Goal: Ask a question: Seek information or help from site administrators or community

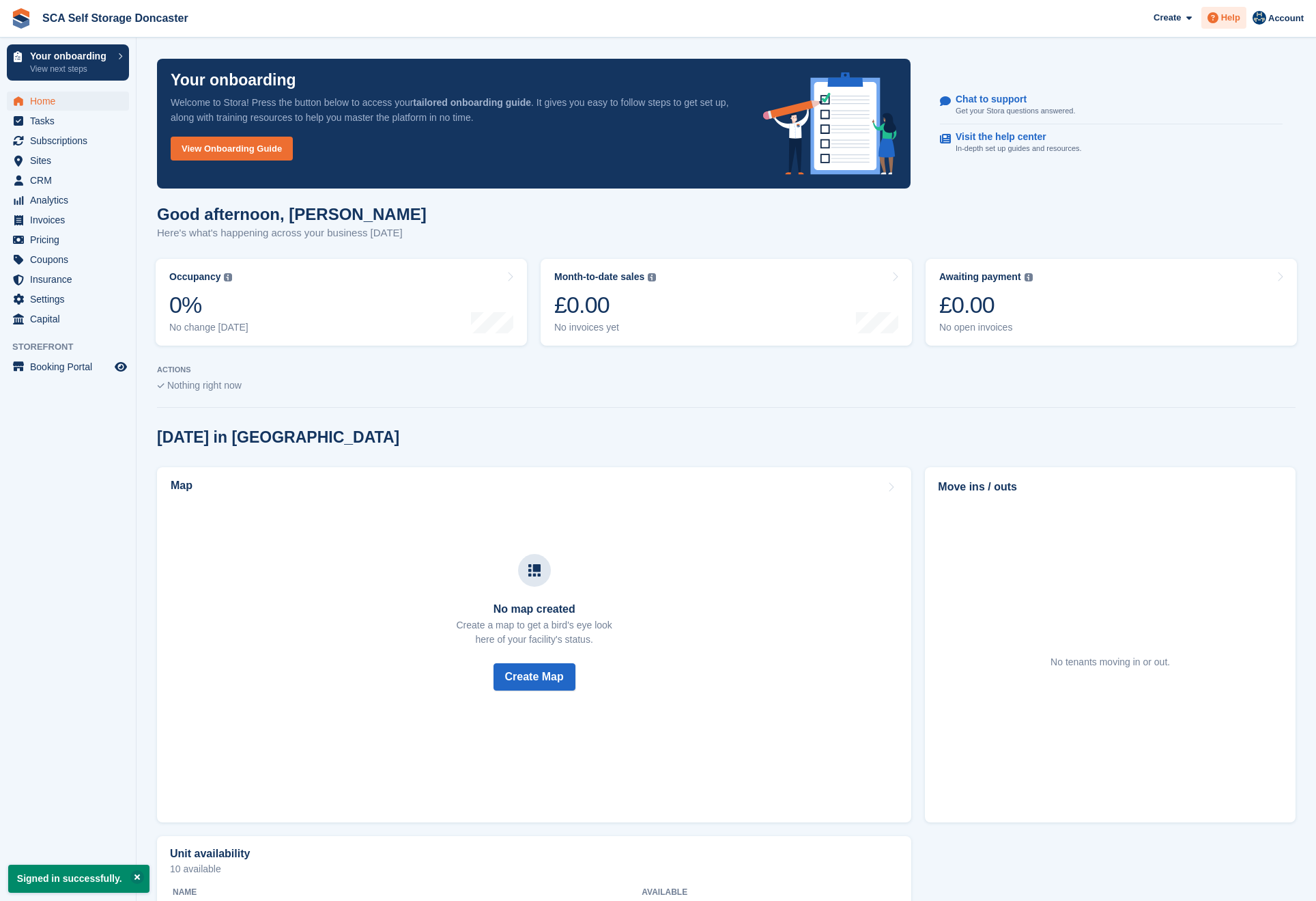
click at [1221, 18] on span "Help" at bounding box center [1231, 18] width 19 height 14
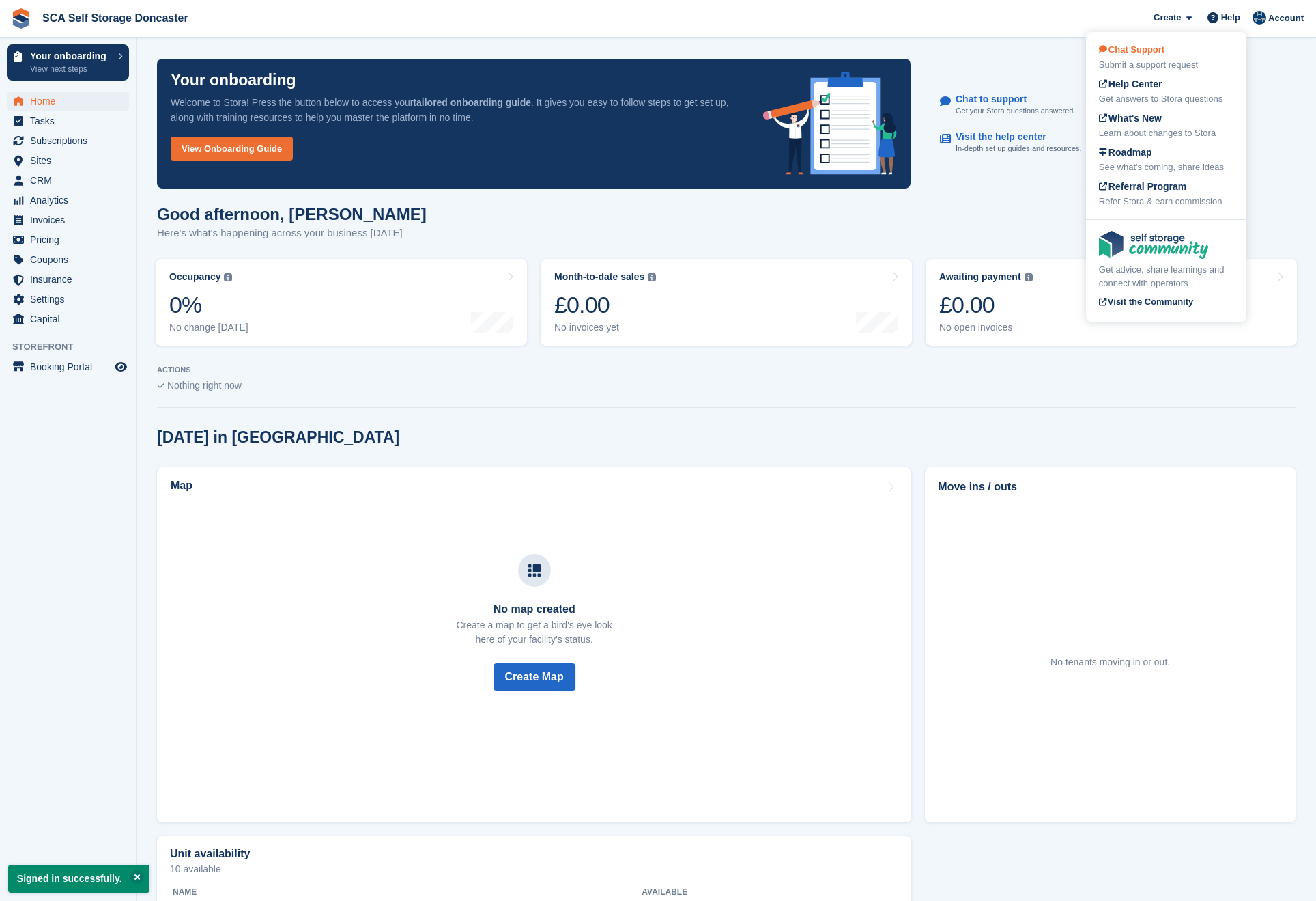
click at [1161, 54] on span "Chat Support" at bounding box center [1132, 49] width 65 height 10
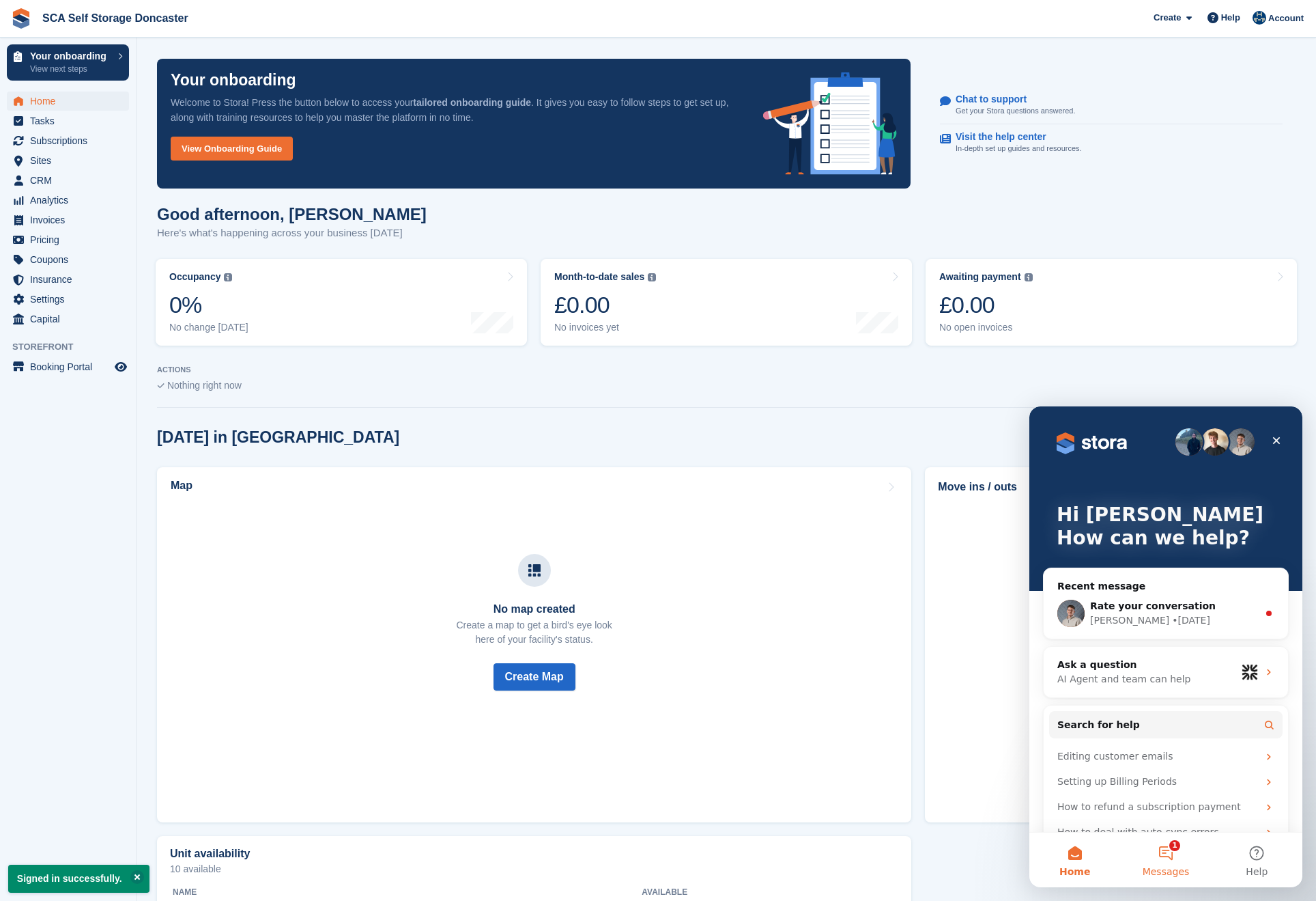
click at [1163, 859] on button "1 Messages" at bounding box center [1165, 860] width 91 height 54
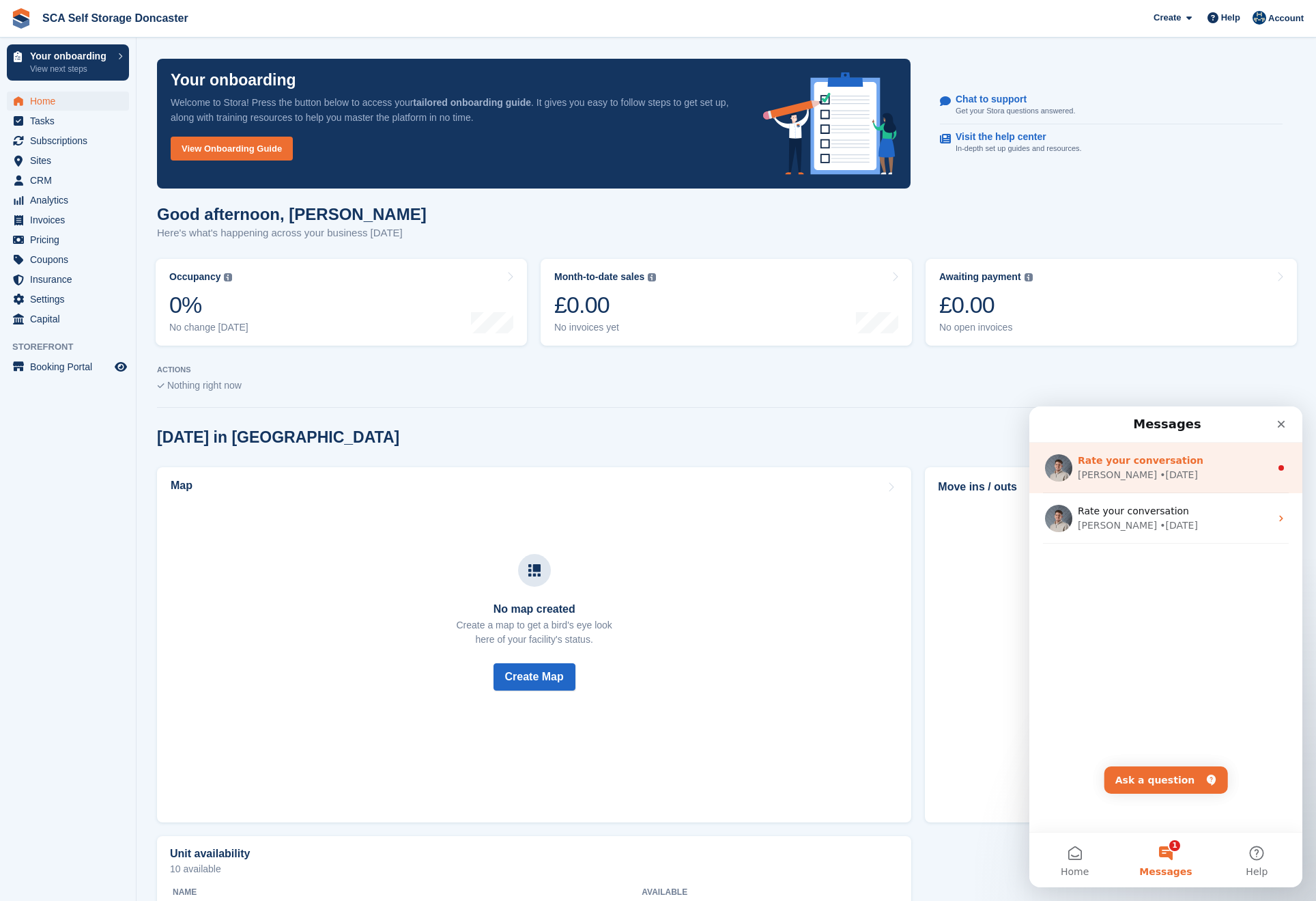
click at [1168, 481] on div "[PERSON_NAME] • [DATE]" at bounding box center [1174, 475] width 193 height 14
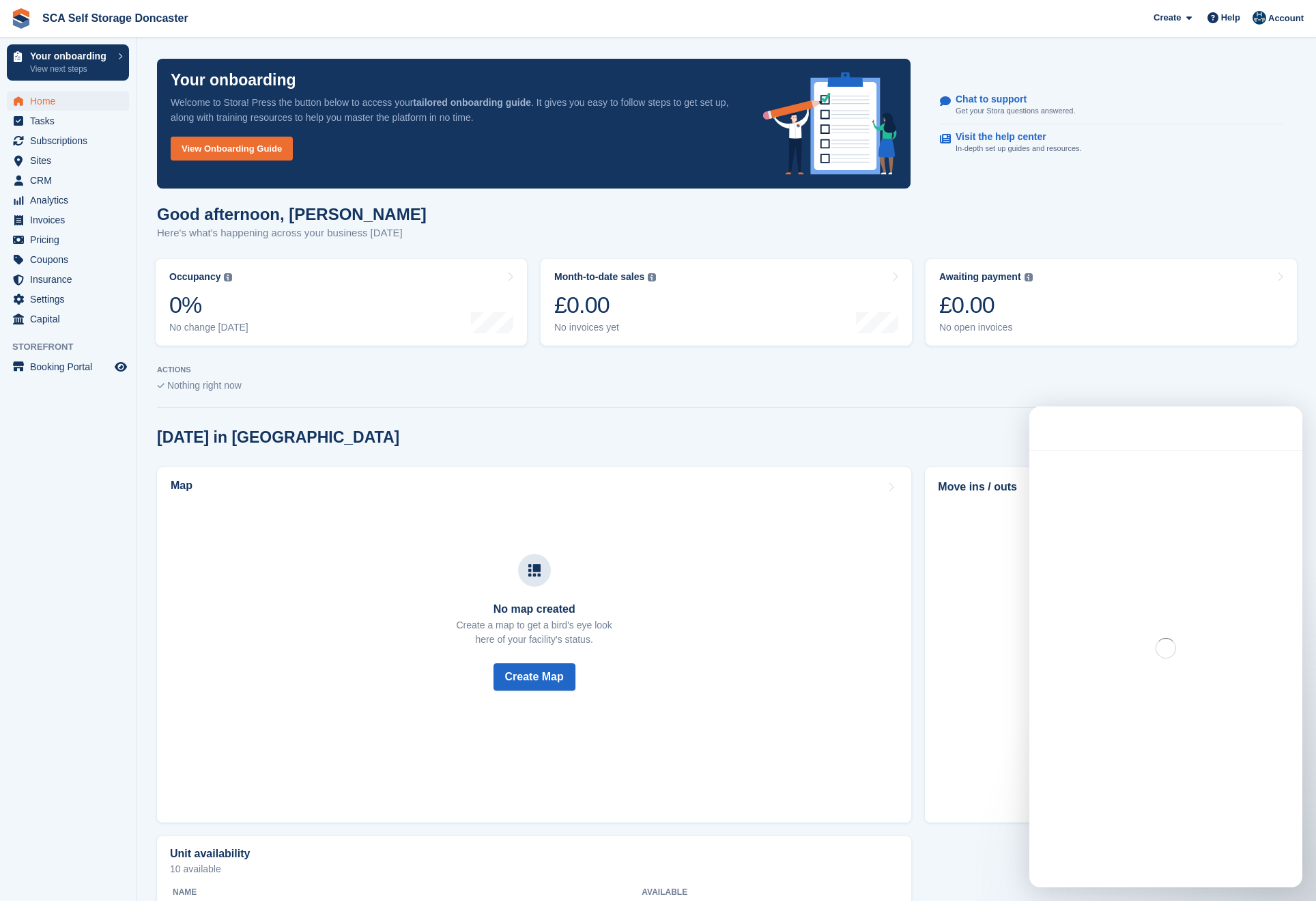
scroll to position [137, 0]
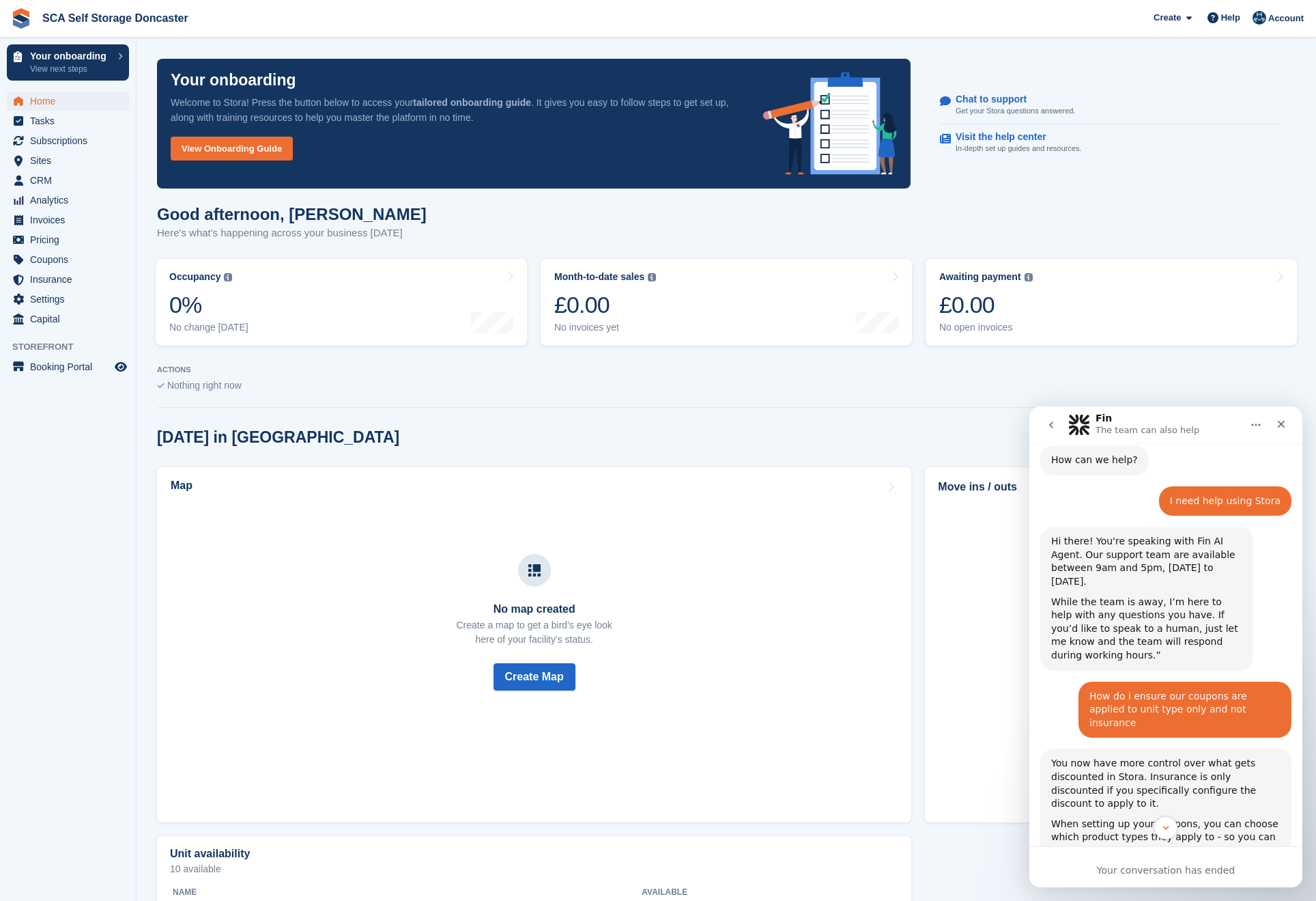
click at [1055, 424] on icon "go back" at bounding box center [1051, 425] width 11 height 11
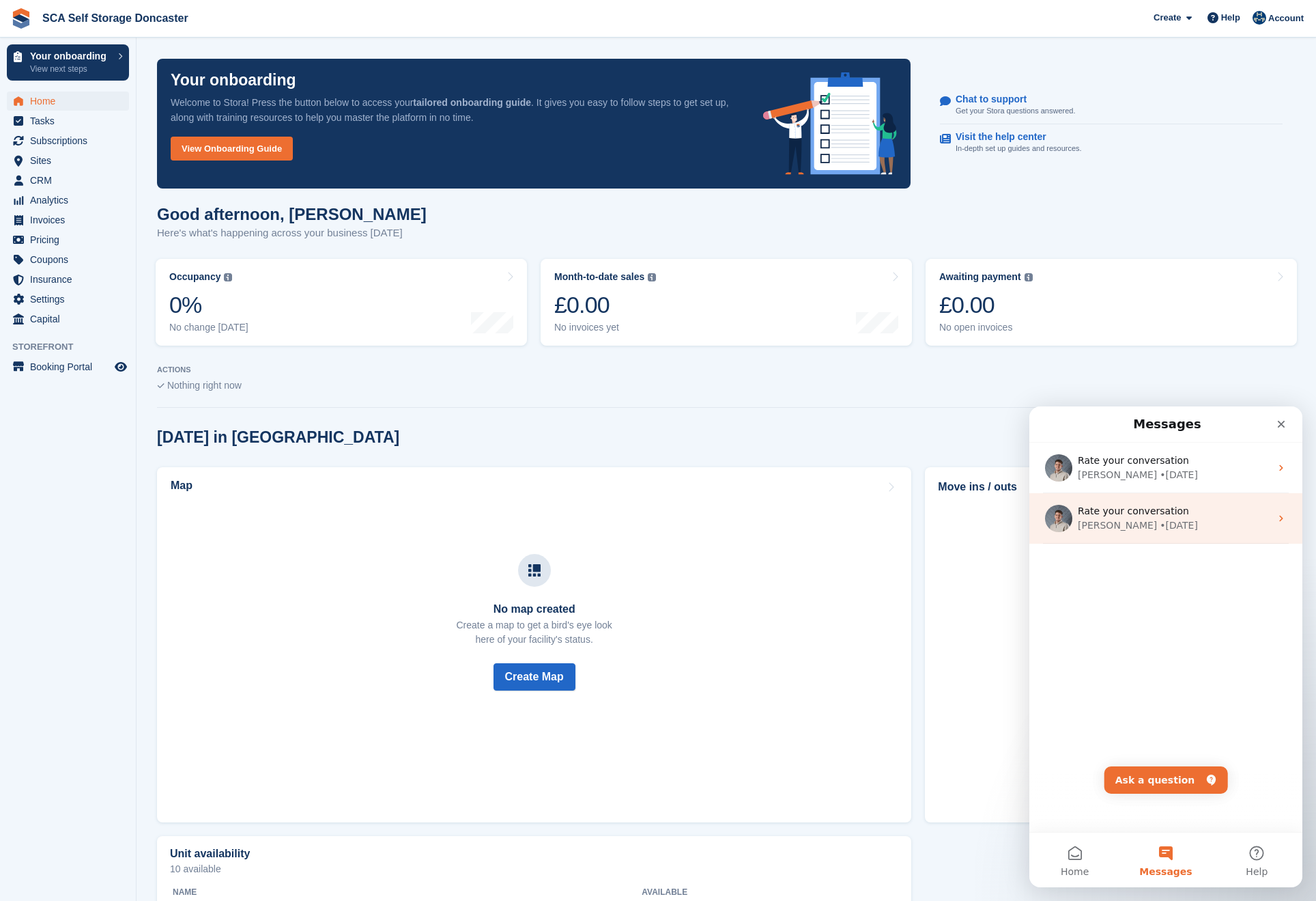
scroll to position [0, 0]
drag, startPoint x: 1086, startPoint y: 861, endPoint x: 1120, endPoint y: 772, distance: 95.3
click at [1087, 861] on button "Home" at bounding box center [1075, 860] width 91 height 54
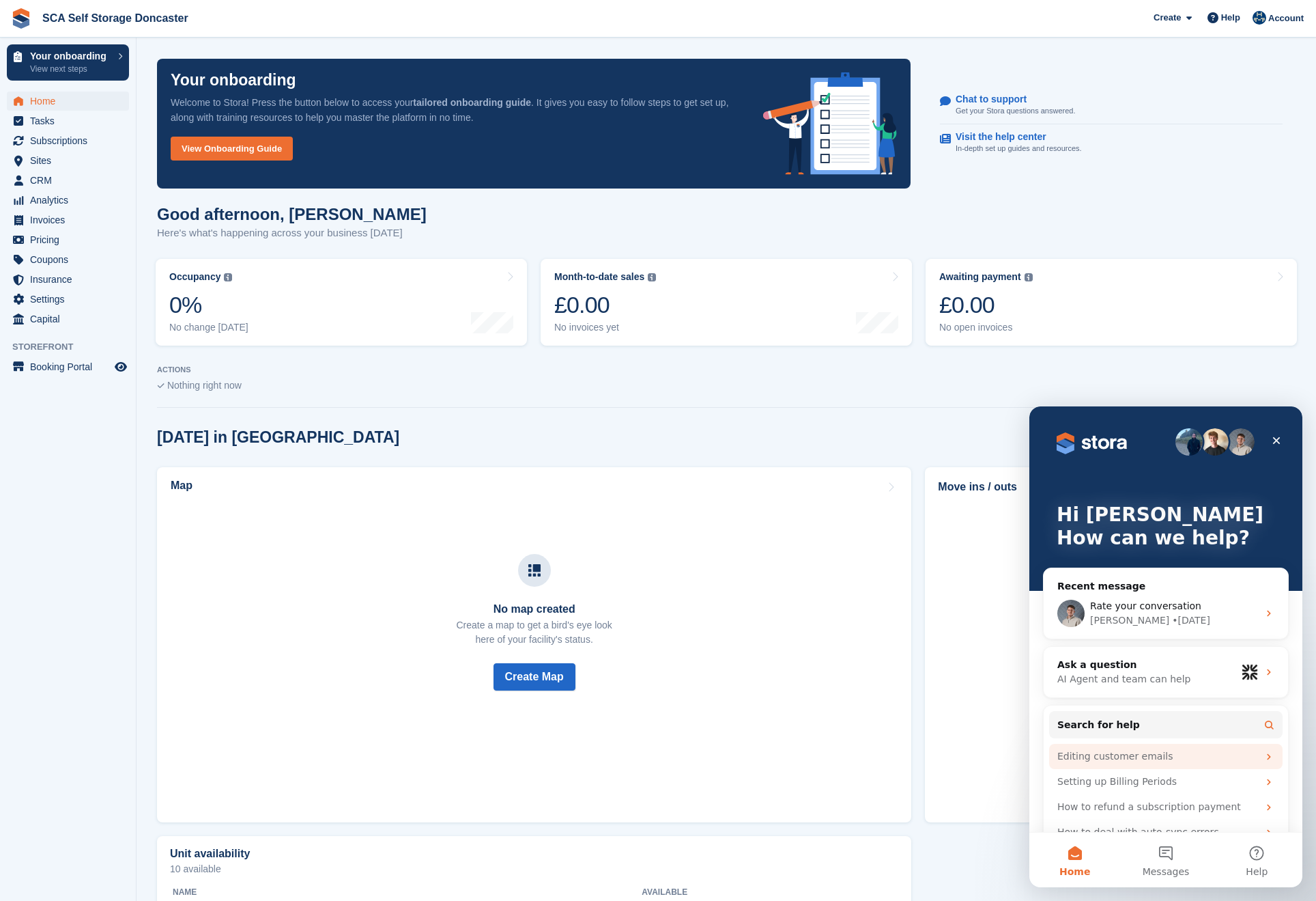
scroll to position [26, 0]
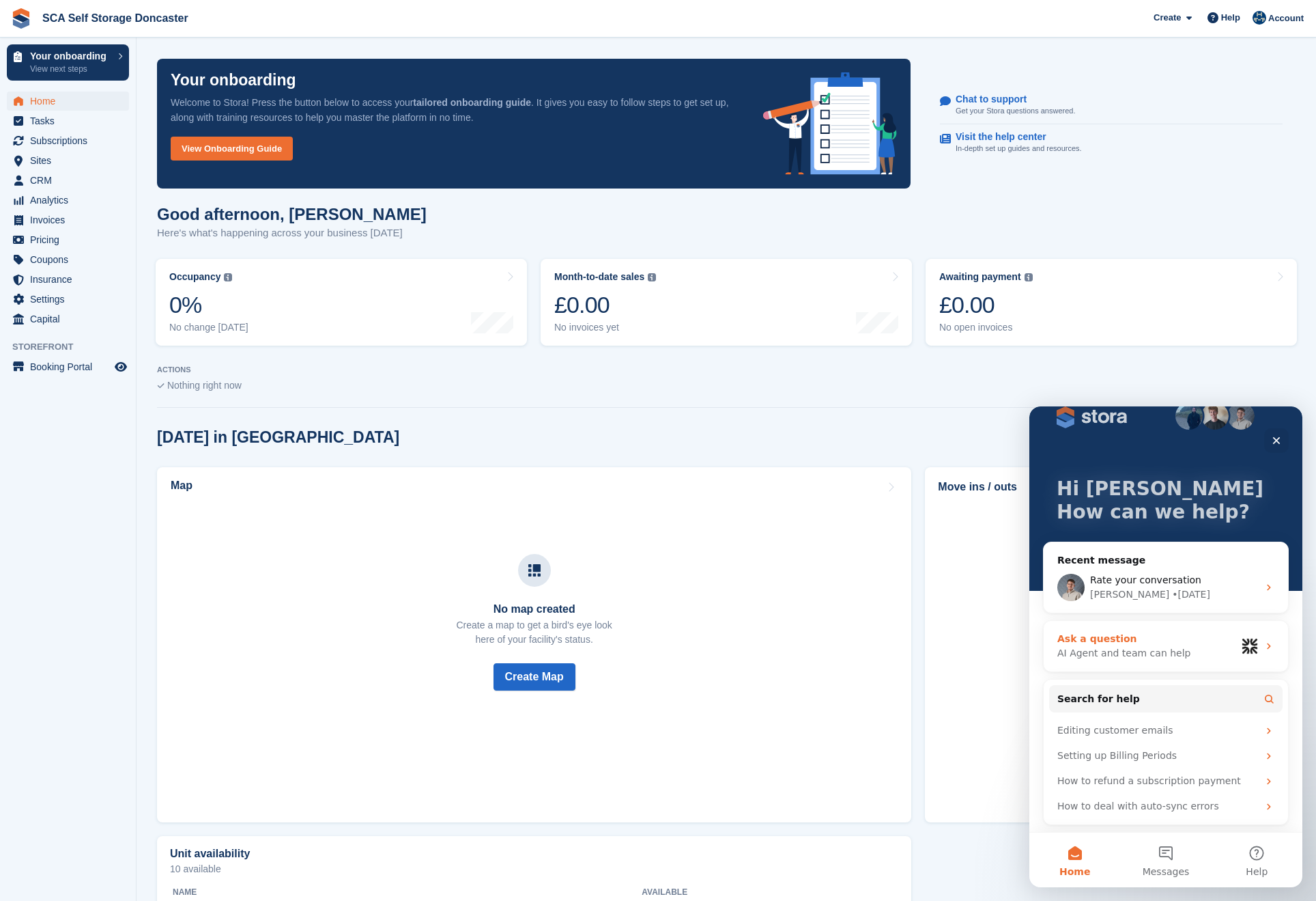
click at [1137, 642] on div "Ask a question" at bounding box center [1147, 638] width 179 height 14
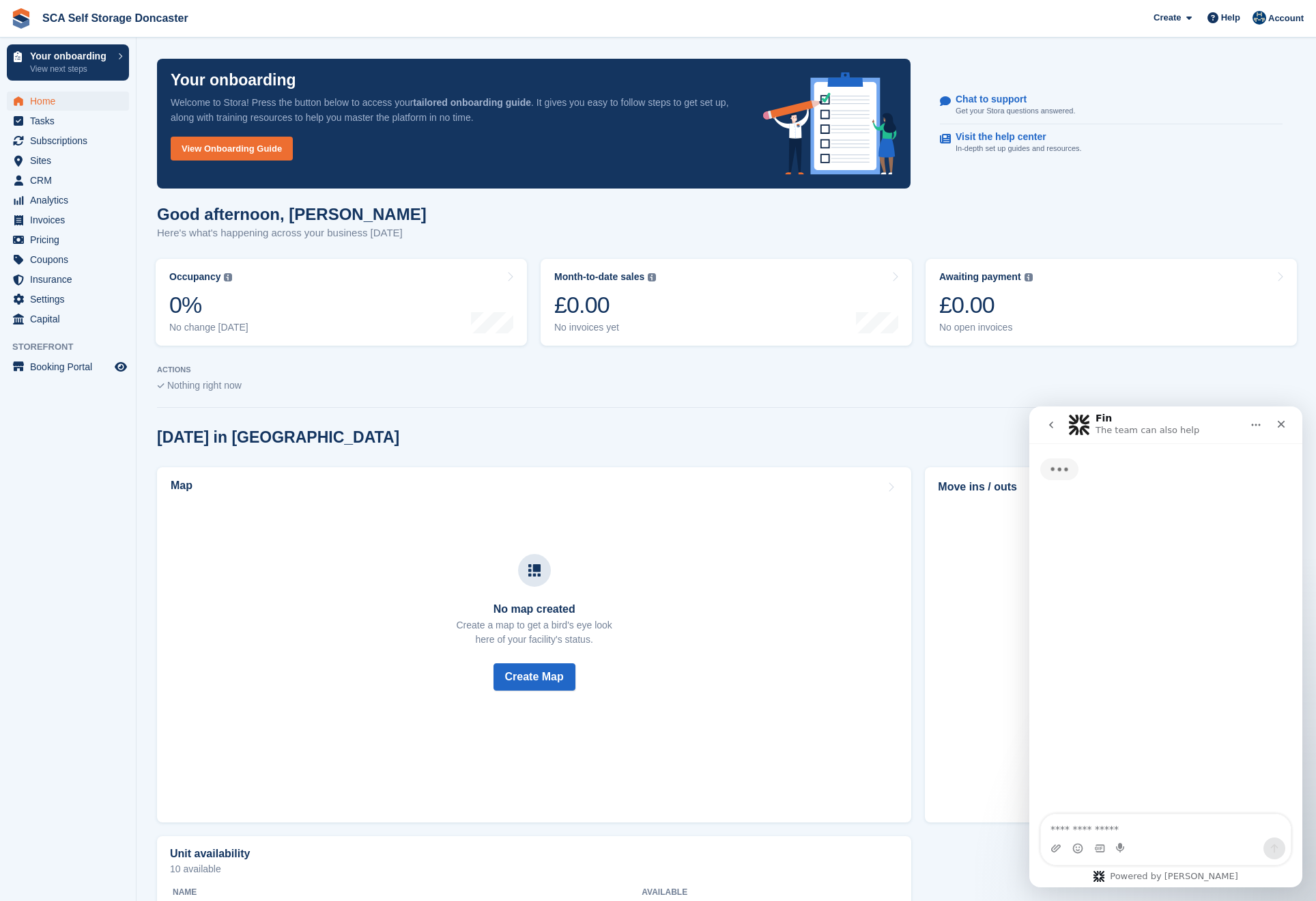
scroll to position [0, 0]
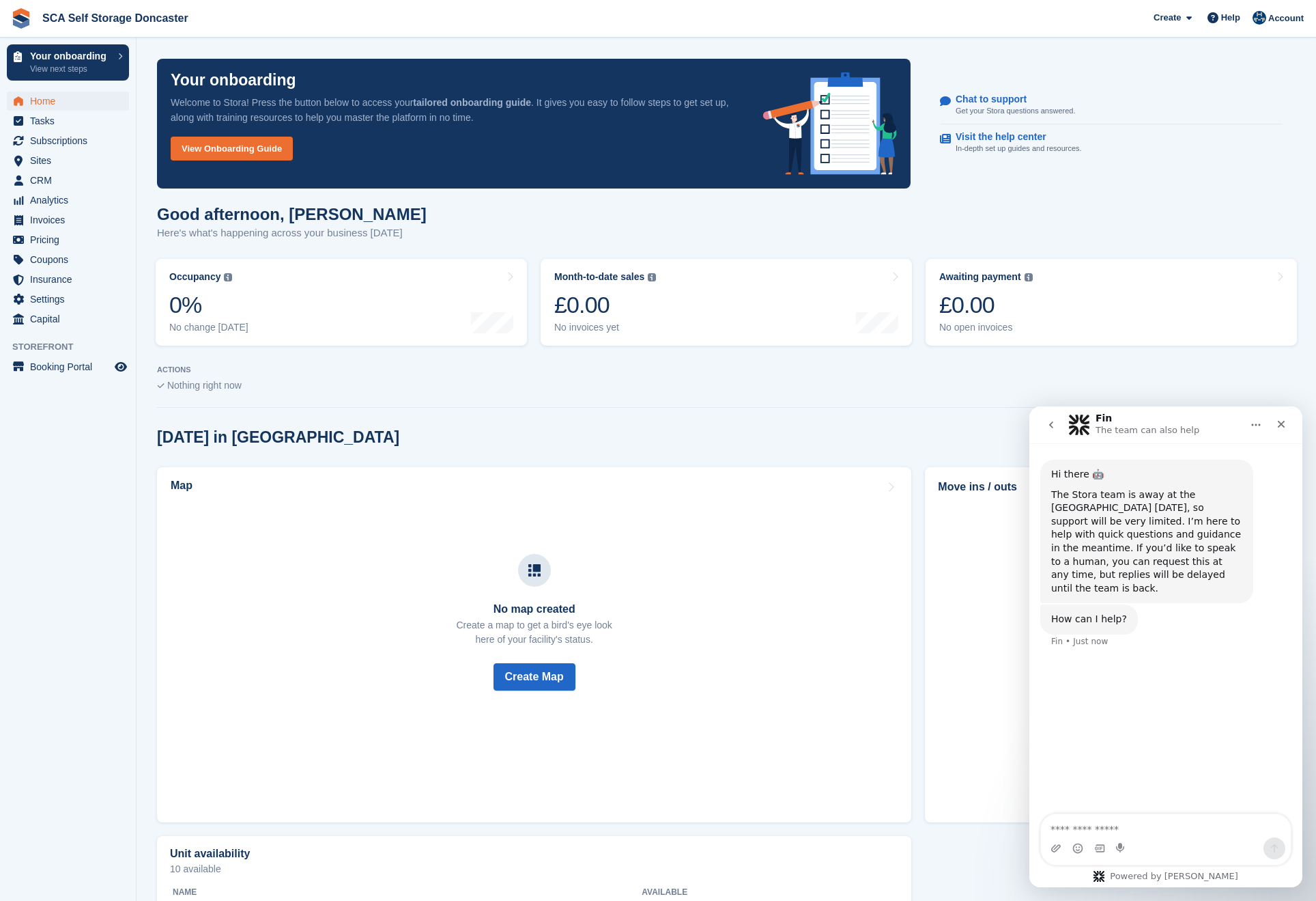
click at [1053, 425] on icon "go back" at bounding box center [1051, 425] width 11 height 11
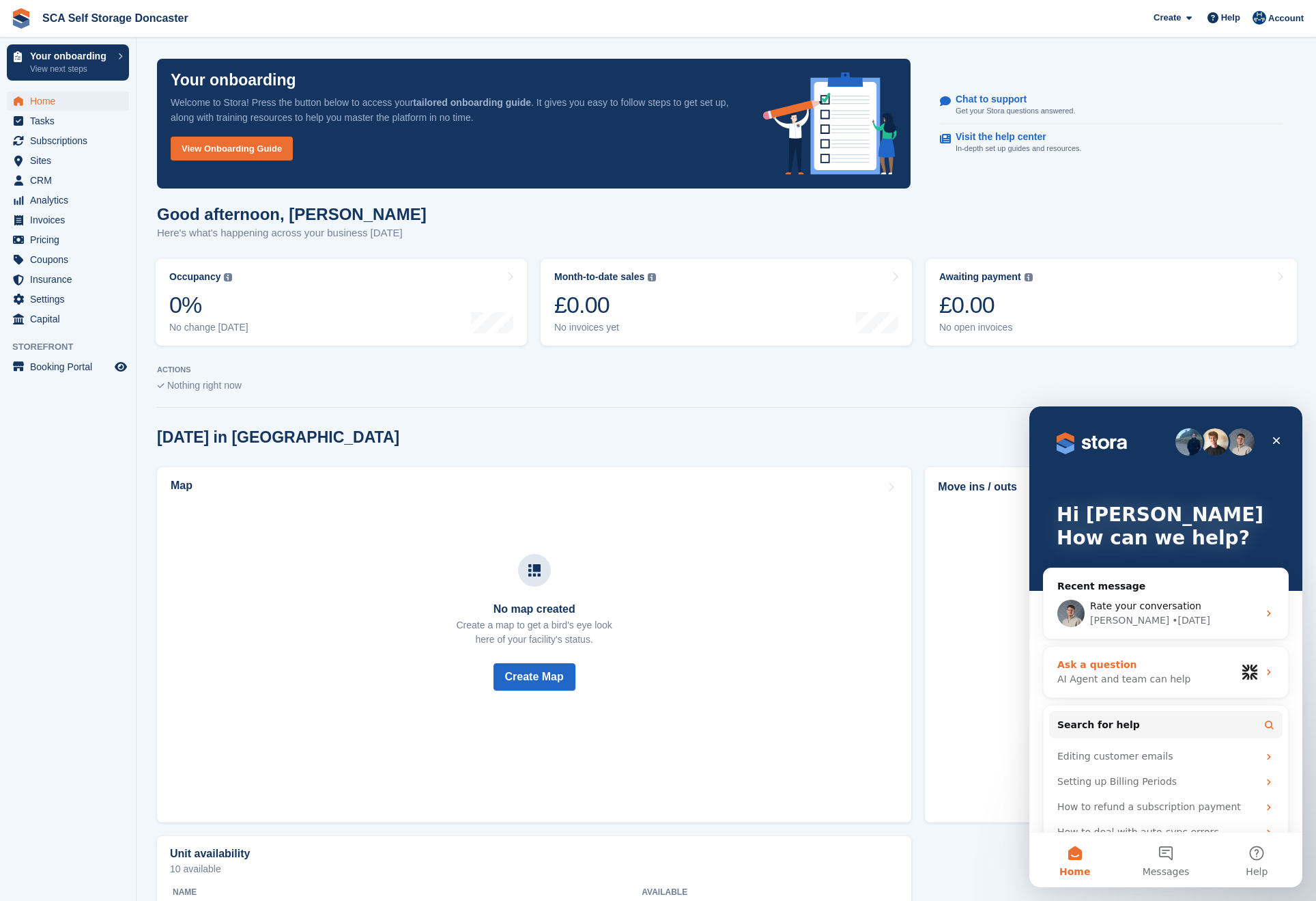
click at [1174, 676] on div "AI Agent and team can help" at bounding box center [1147, 679] width 179 height 14
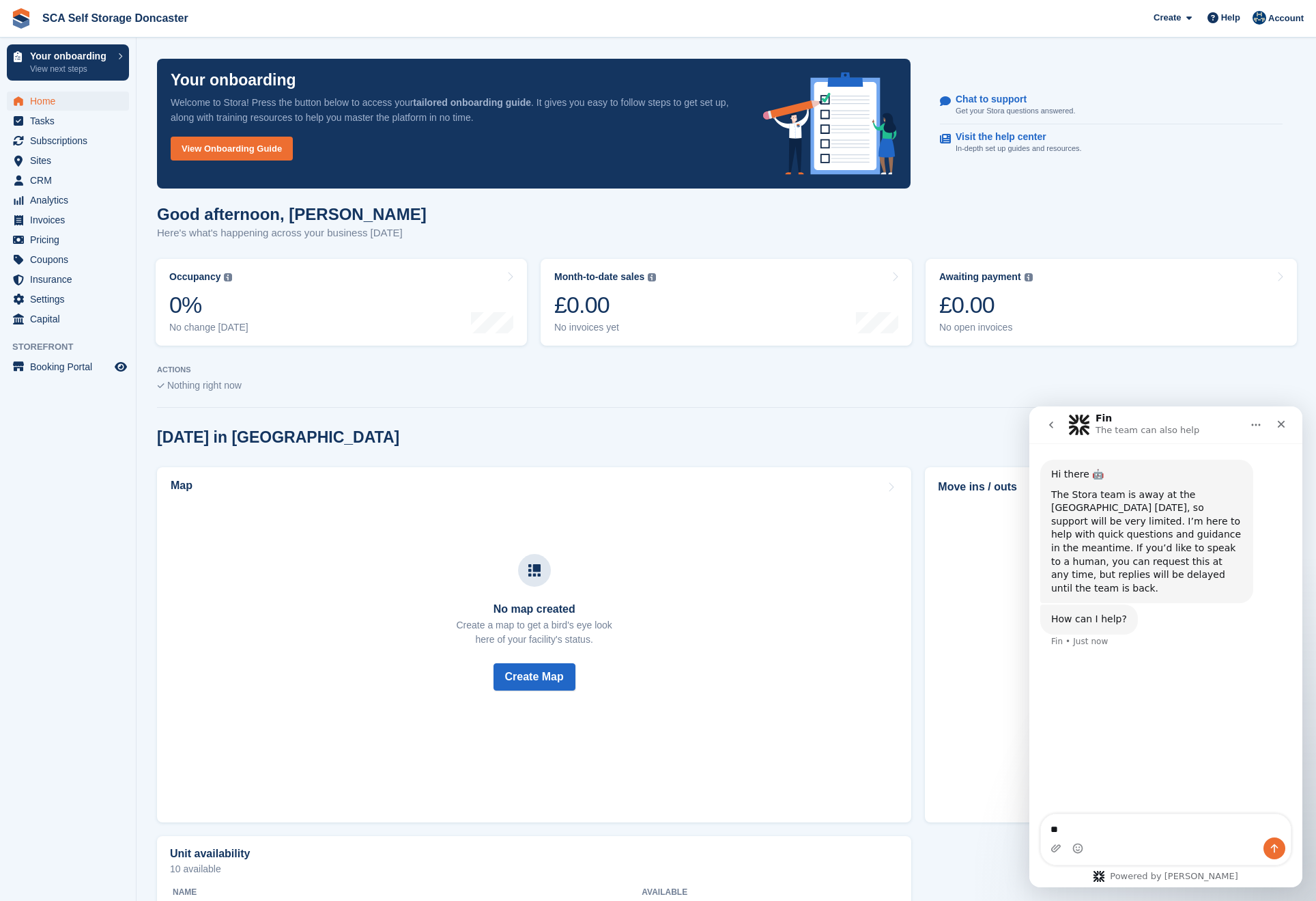
type textarea "*"
type textarea "**********"
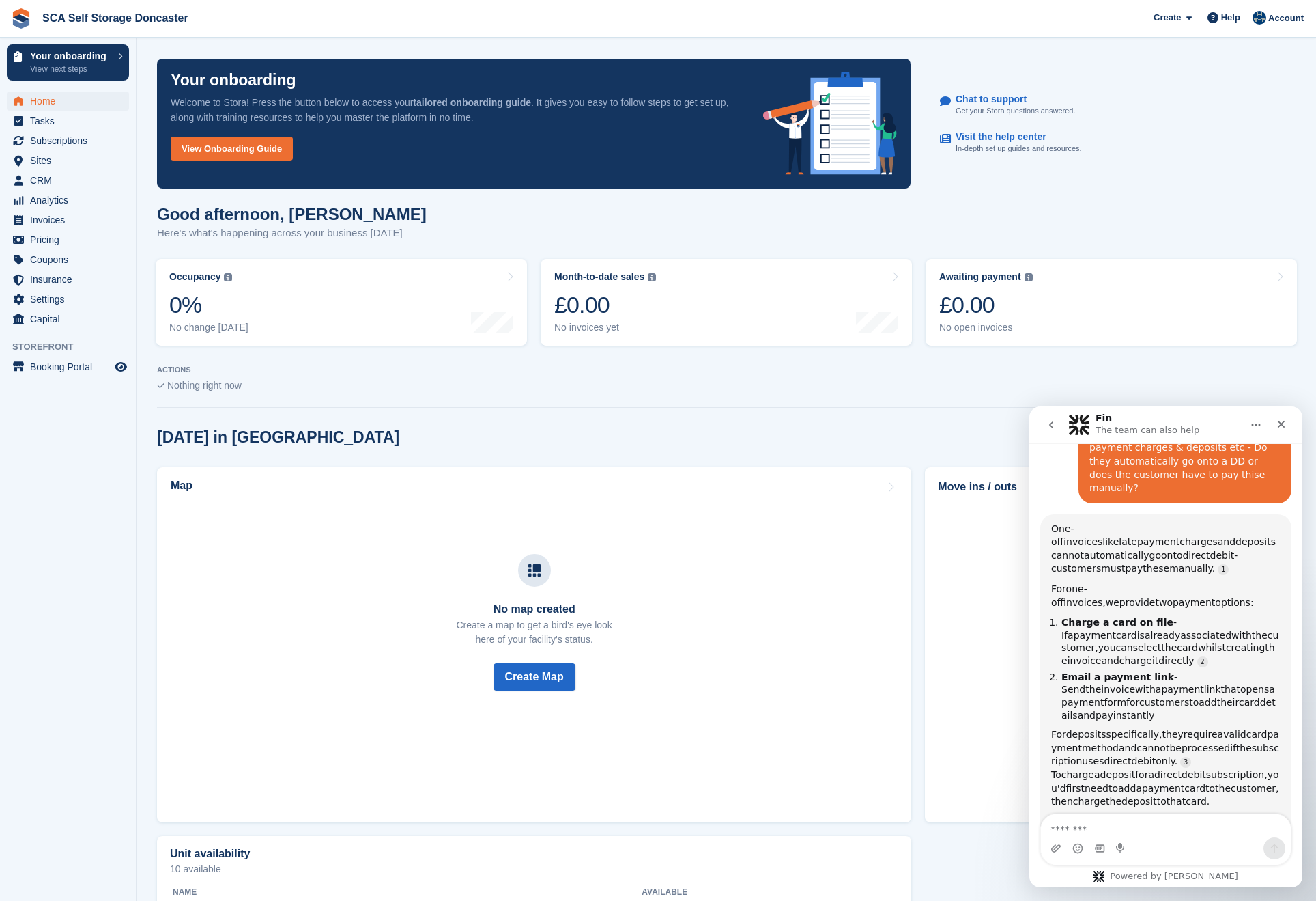
scroll to position [301, 0]
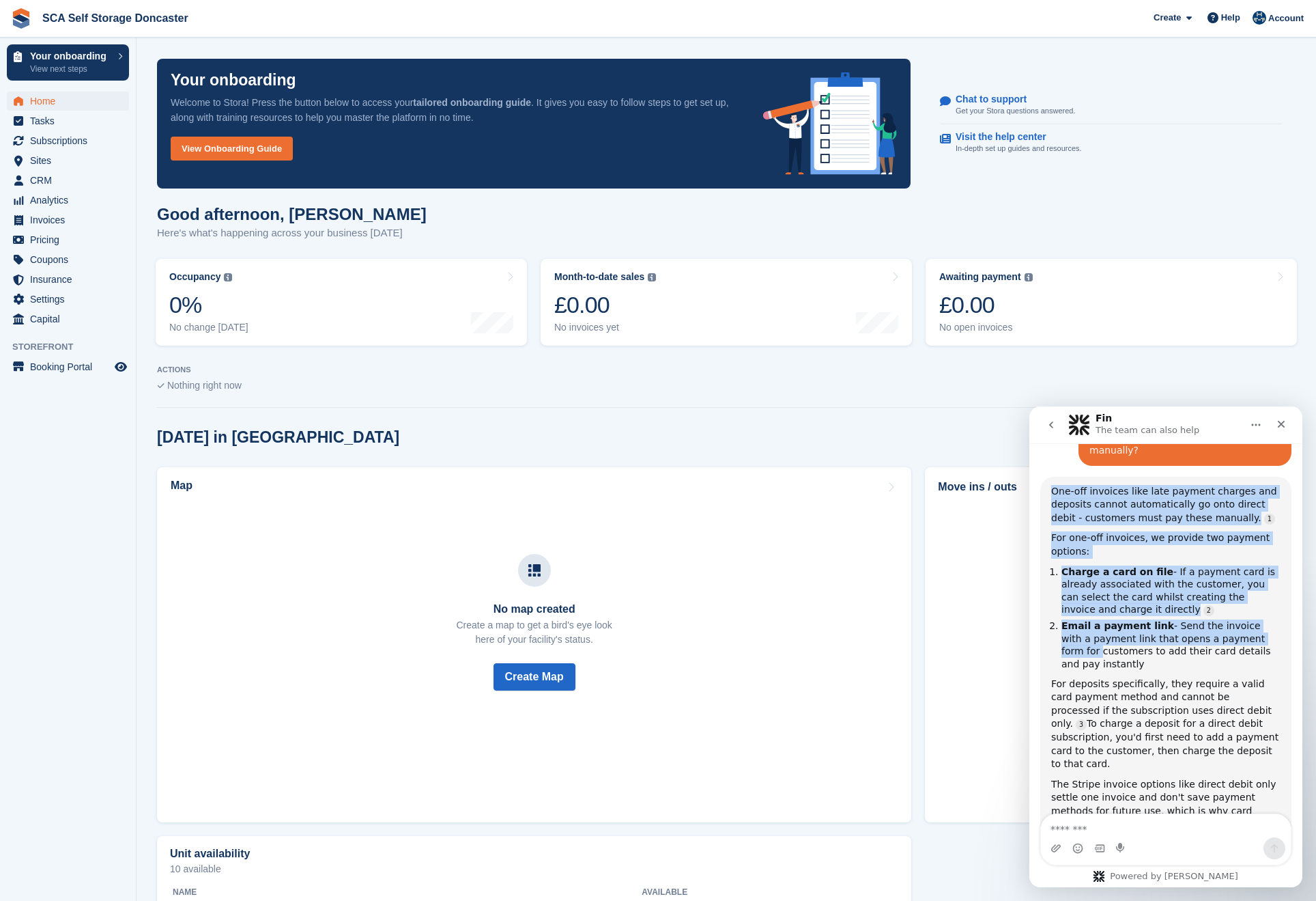
drag, startPoint x: 1094, startPoint y: 512, endPoint x: 1253, endPoint y: 613, distance: 188.4
drag, startPoint x: 1102, startPoint y: 631, endPoint x: 1082, endPoint y: 618, distance: 23.9
click at [1080, 620] on li "Email a payment link - Send the invoice with a payment link that opens a paymen…" at bounding box center [1171, 645] width 219 height 50
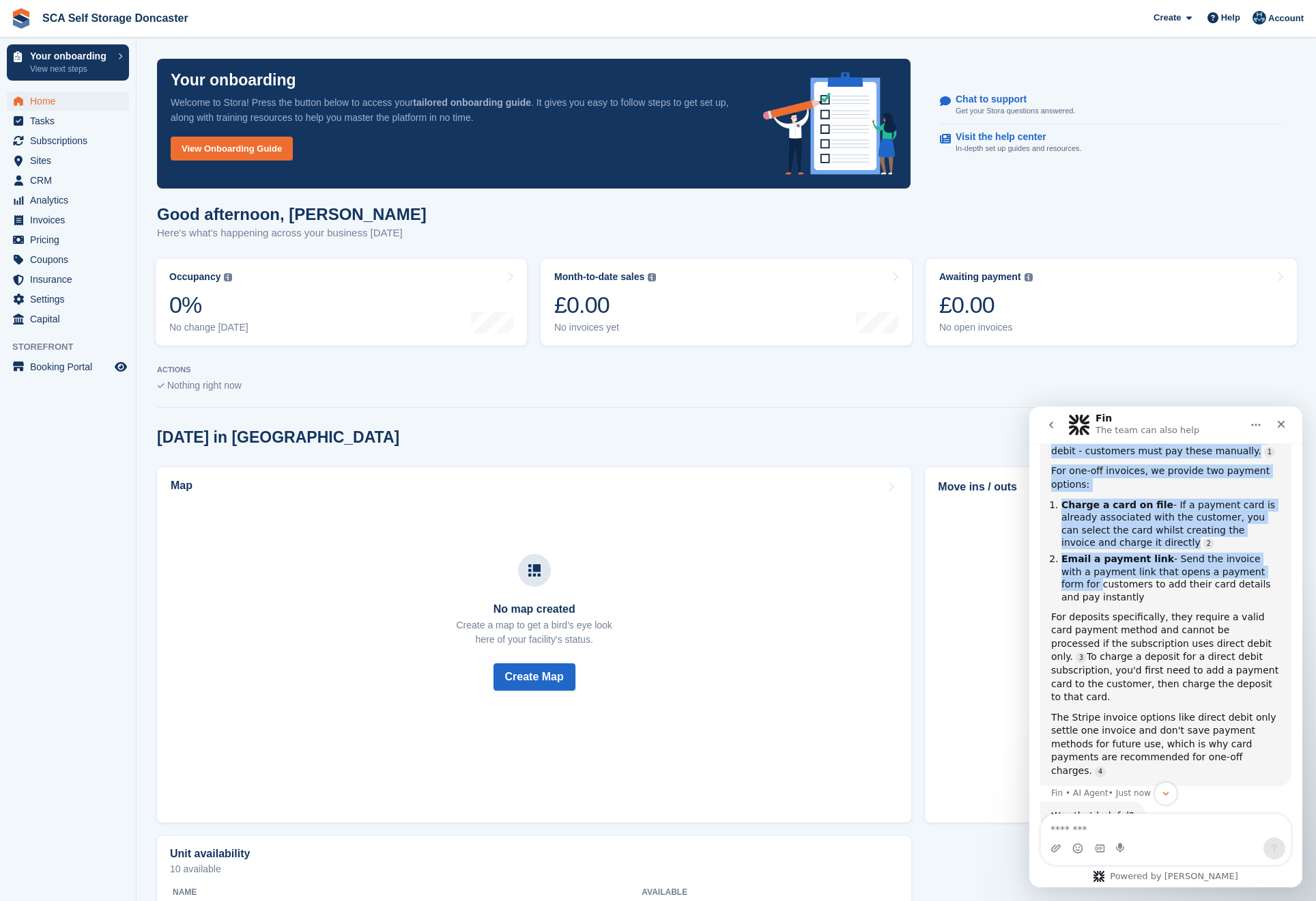
scroll to position [369, 0]
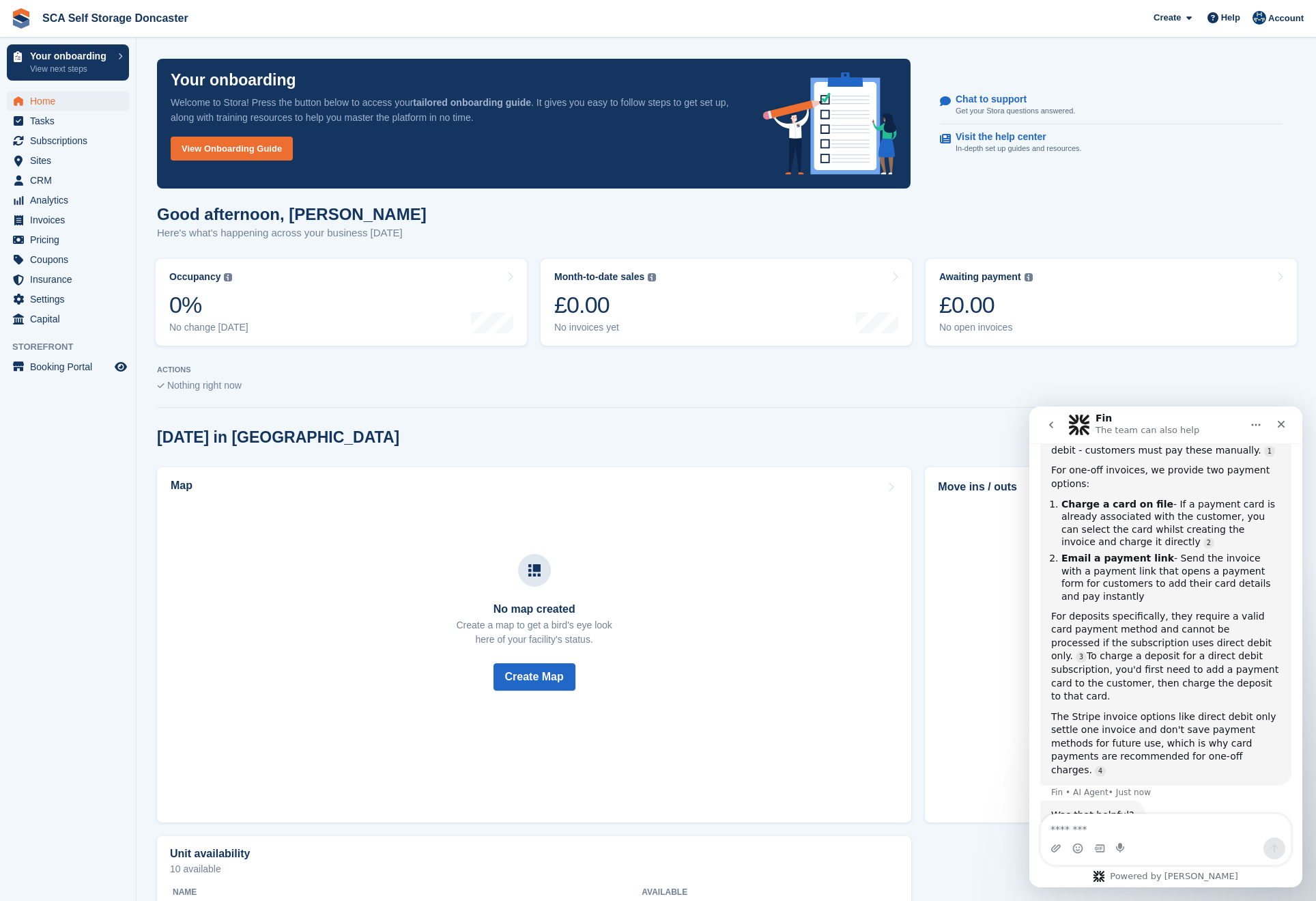
click at [1217, 750] on div "One-off invoices like late payment charges and deposits cannot automatically go…" at bounding box center [1166, 605] width 252 height 391
drag, startPoint x: 1106, startPoint y: 597, endPoint x: 1283, endPoint y: 641, distance: 182.4
click at [1286, 642] on div "Hi there 🤖 The Stora team is away at the Stora Summit today, so support will be…" at bounding box center [1166, 464] width 273 height 788
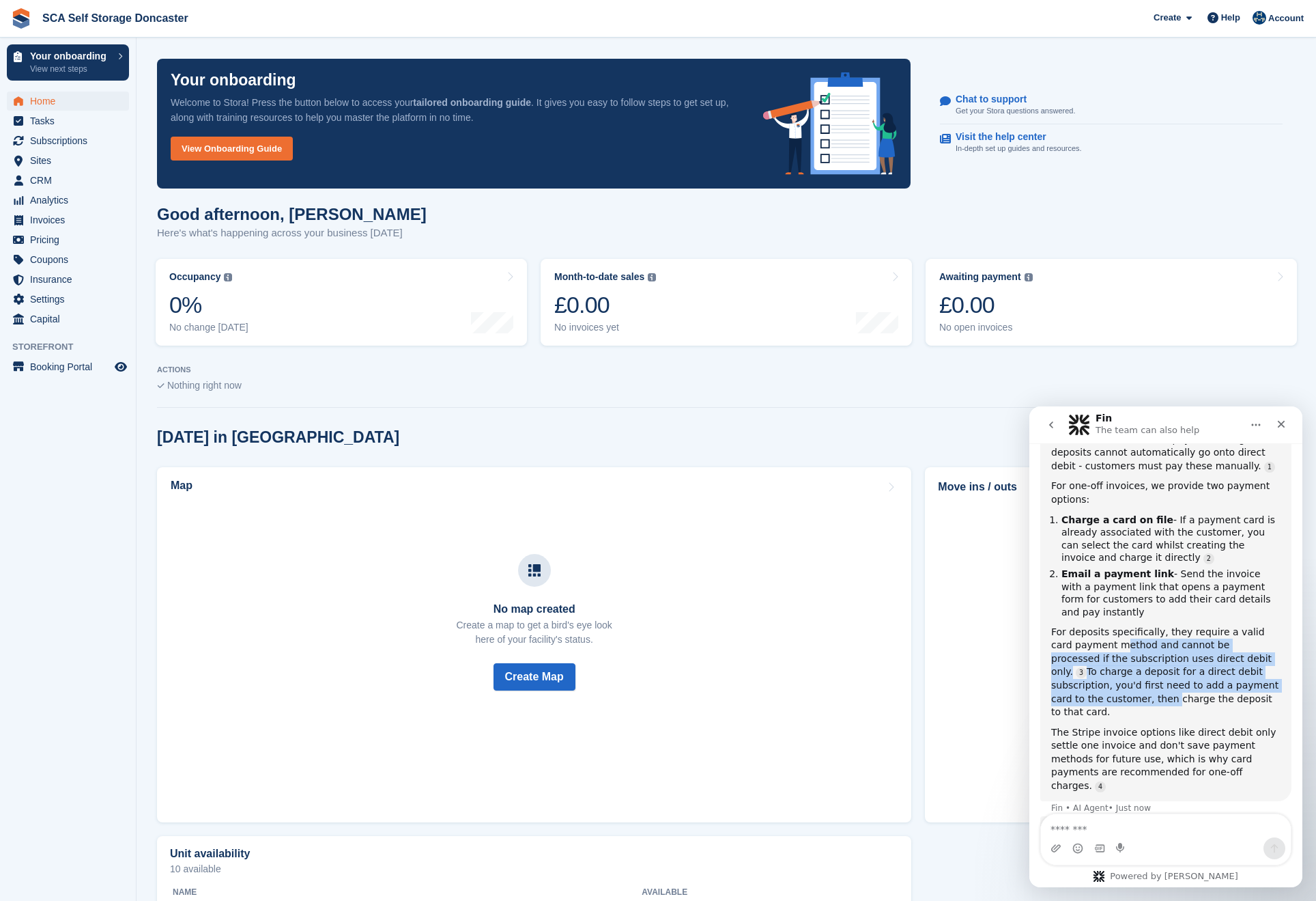
scroll to position [348, 0]
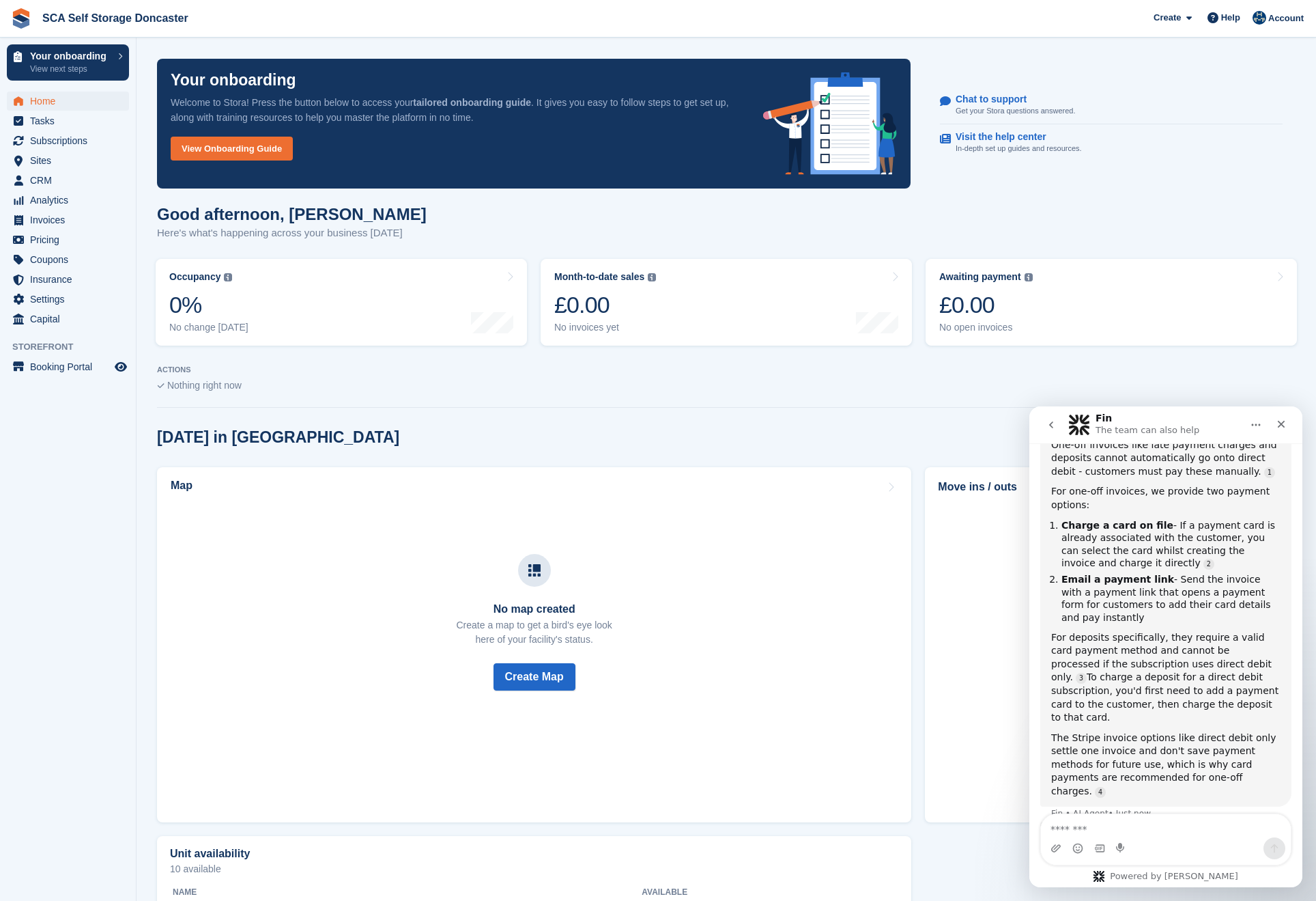
click at [1217, 761] on div "One-off invoices like late payment charges and deposits cannot automatically go…" at bounding box center [1166, 618] width 252 height 376
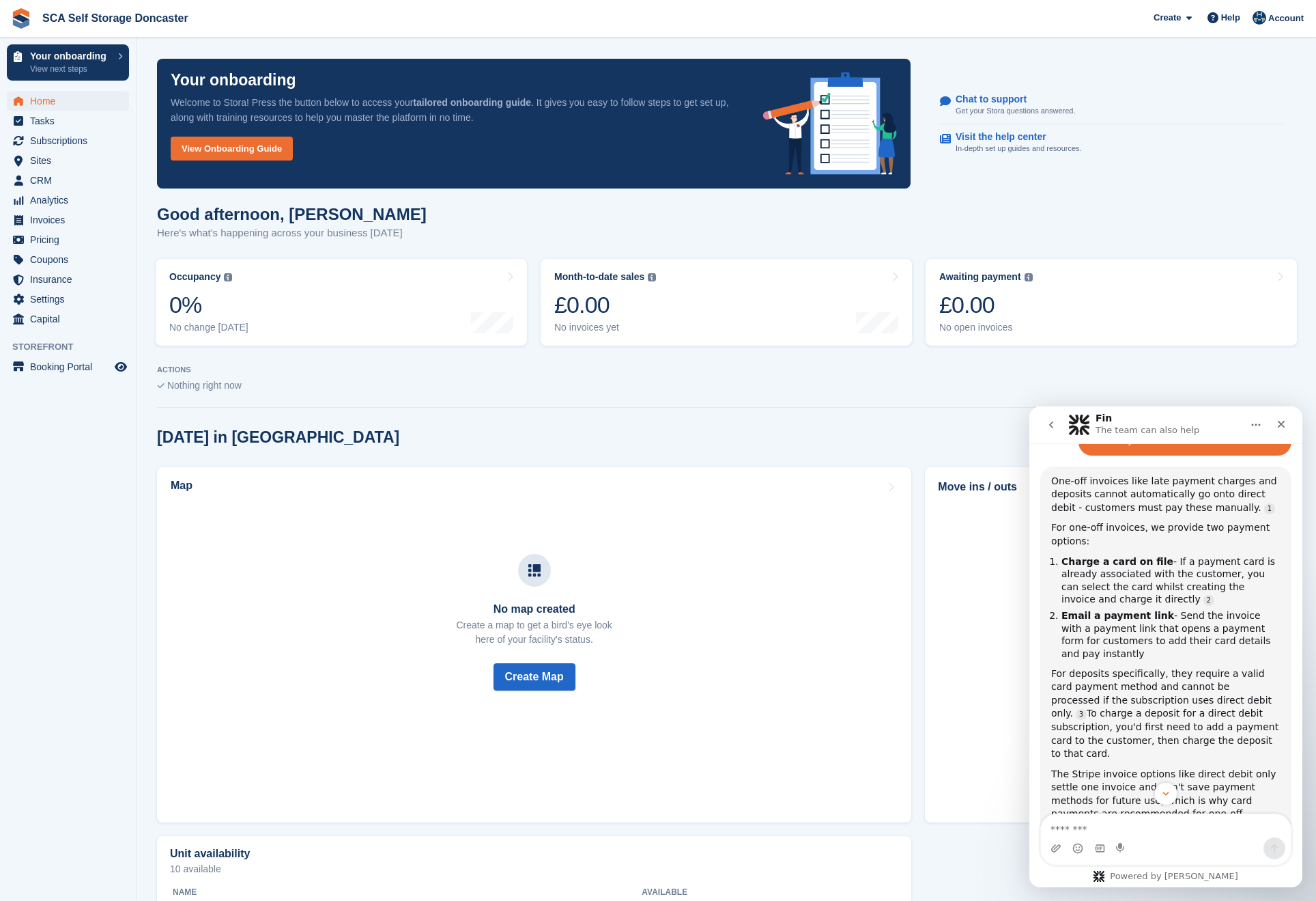
scroll to position [308, 0]
click at [1172, 794] on button "Scroll to bottom" at bounding box center [1165, 793] width 26 height 26
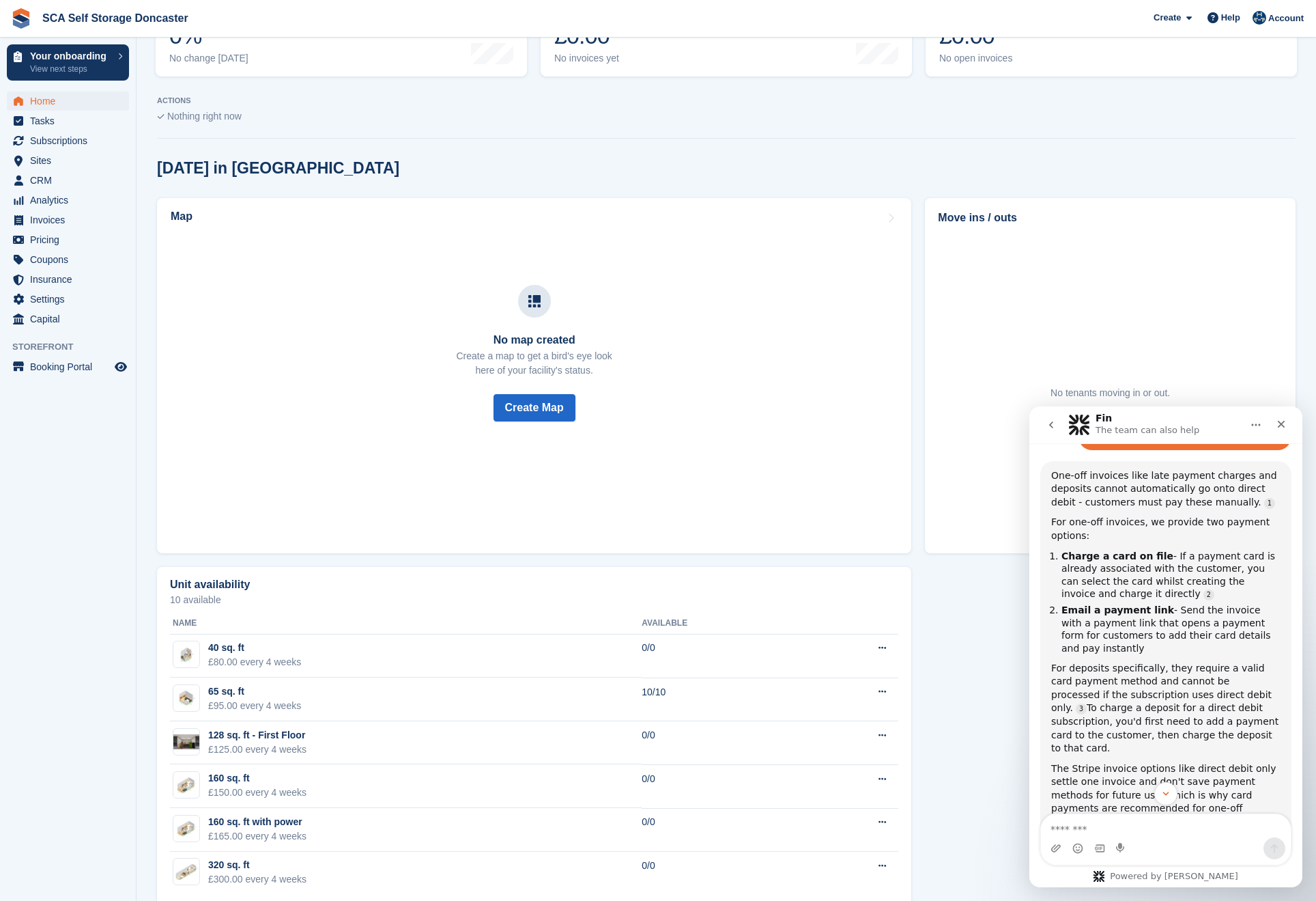
scroll to position [293, 0]
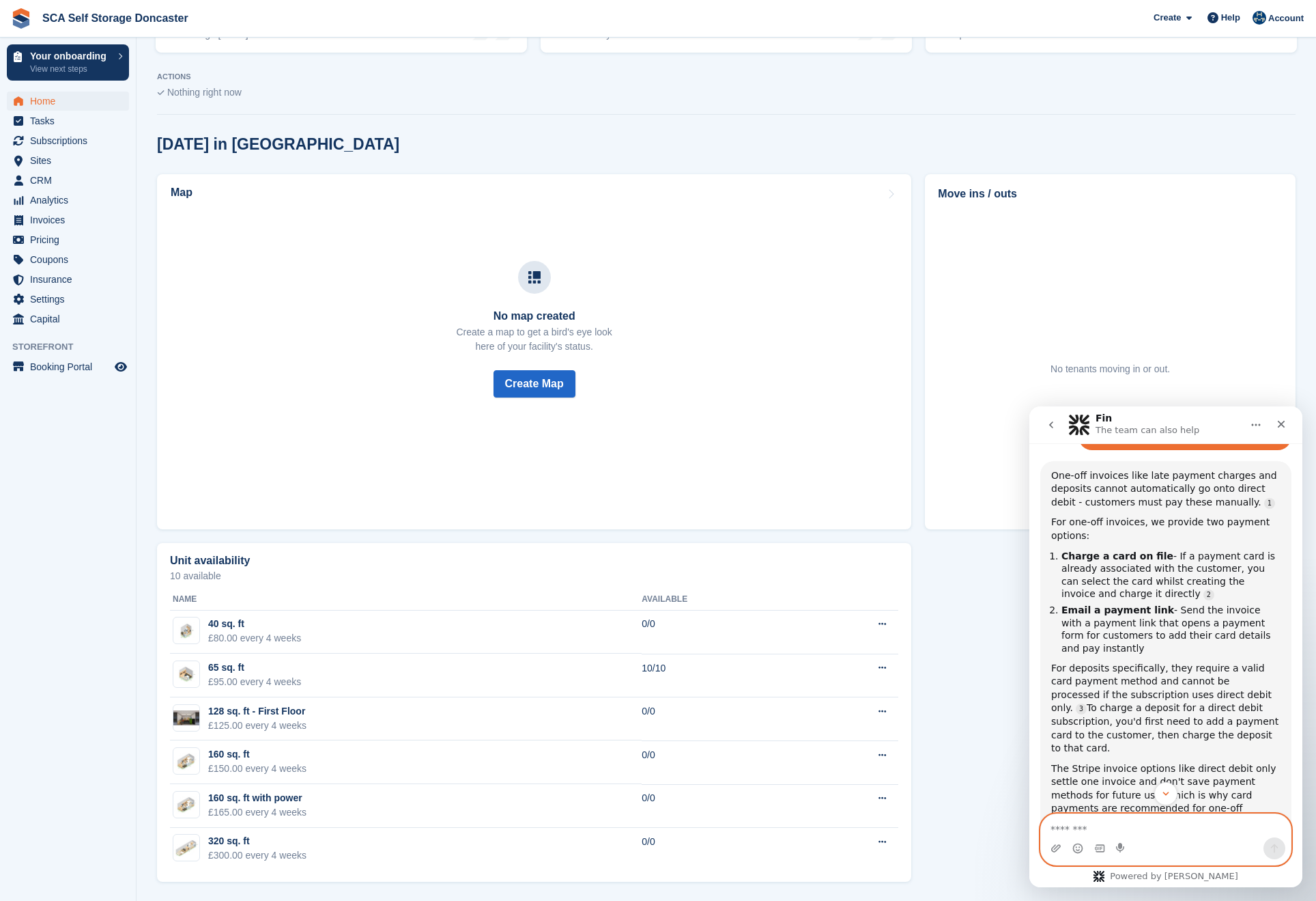
click at [1120, 830] on textarea "Message…" at bounding box center [1166, 826] width 250 height 23
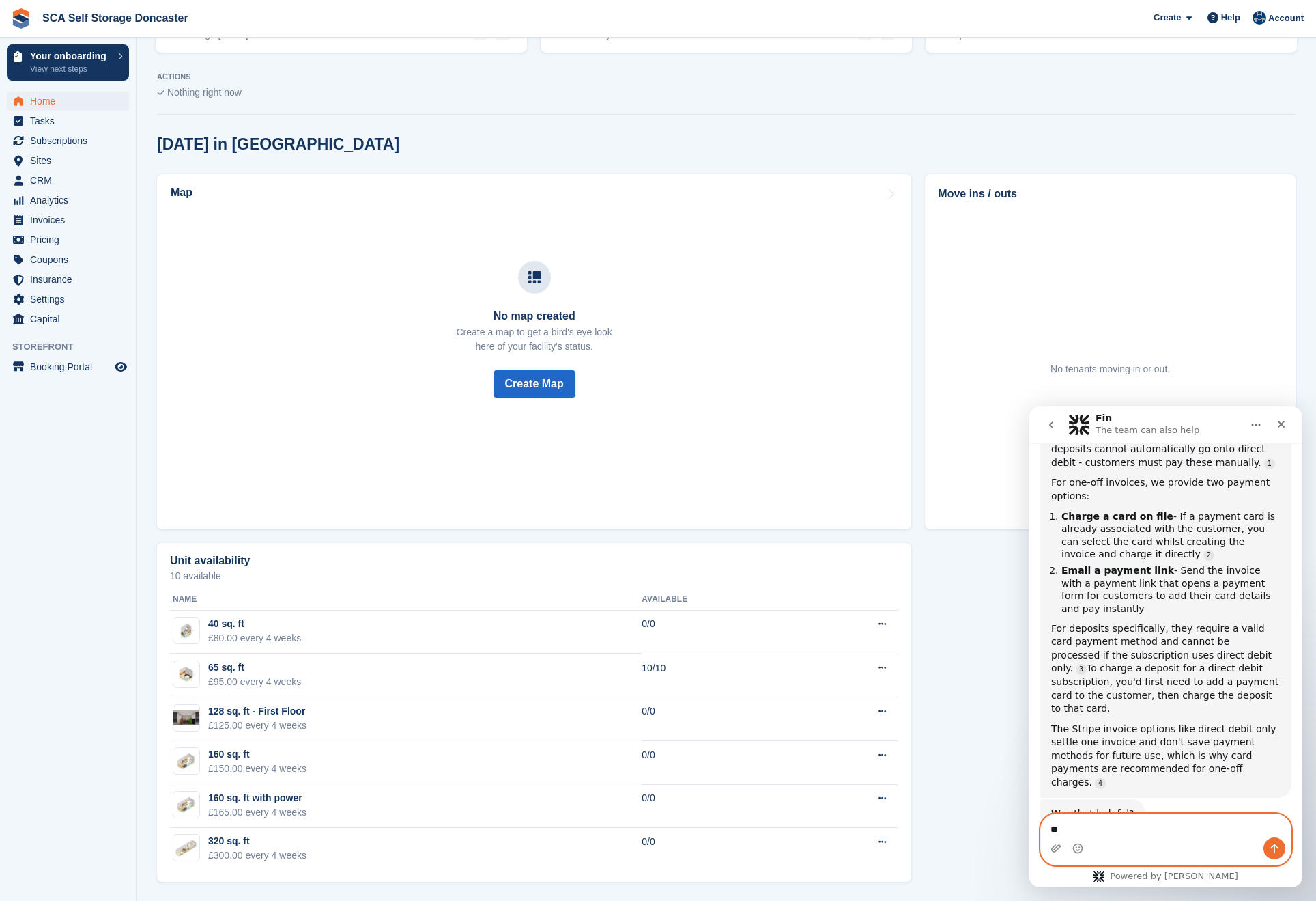
type textarea "***"
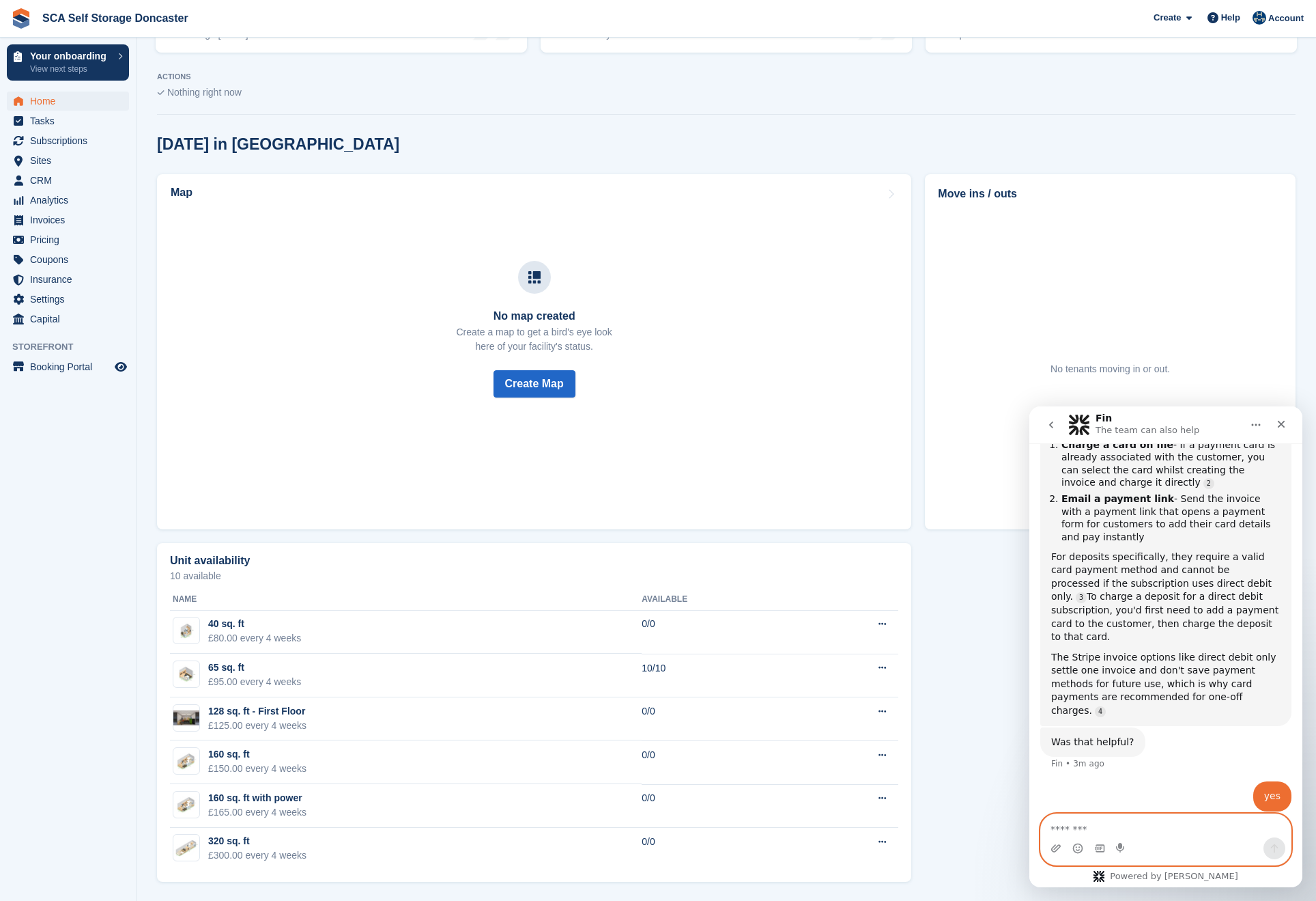
scroll to position [441, 0]
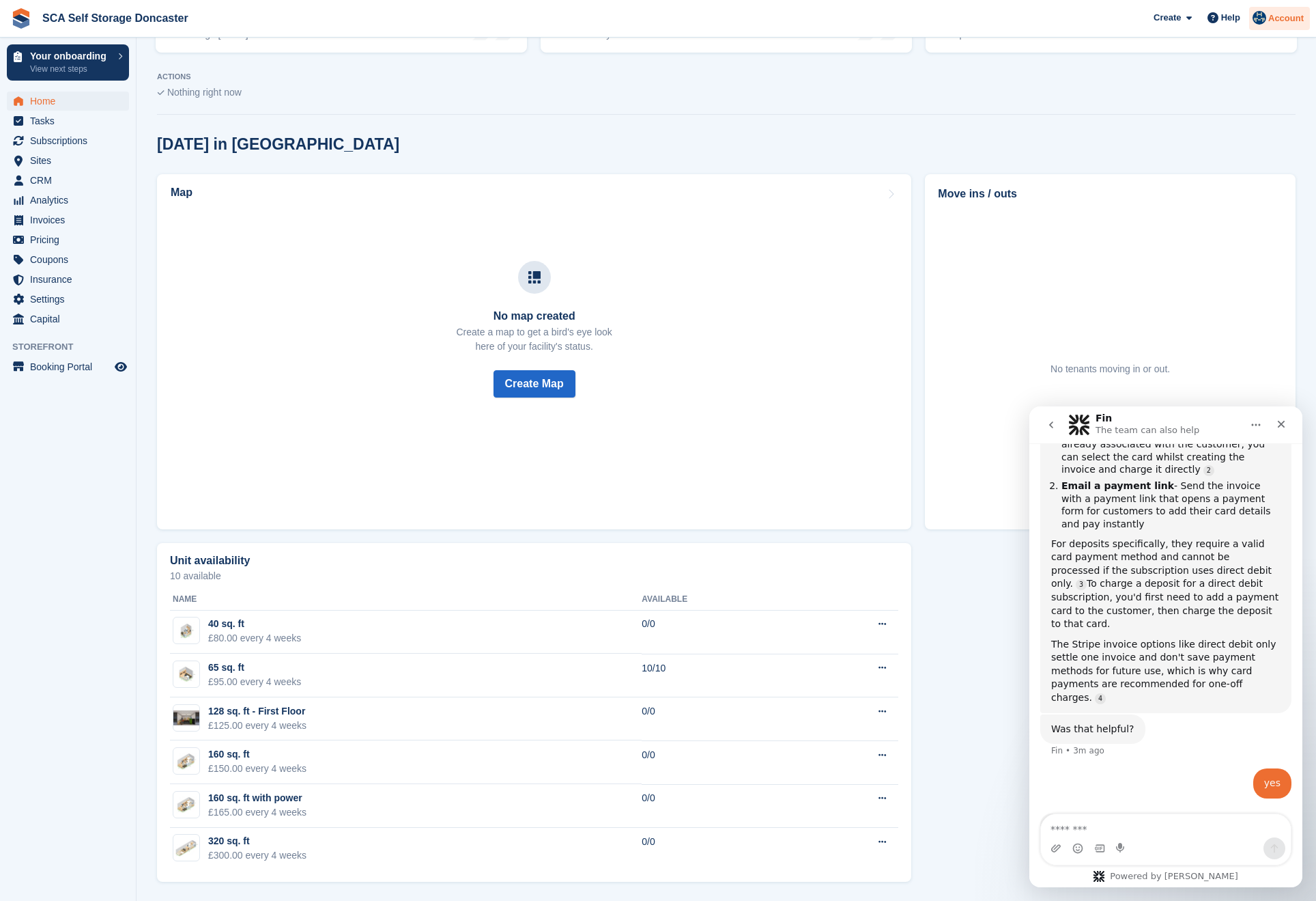
drag, startPoint x: 1275, startPoint y: 19, endPoint x: 1266, endPoint y: 19, distance: 9.0
click at [1273, 19] on span "Account" at bounding box center [1286, 19] width 36 height 14
click at [1227, 141] on div "Logout" at bounding box center [1229, 138] width 134 height 14
